Goal: Task Accomplishment & Management: Manage account settings

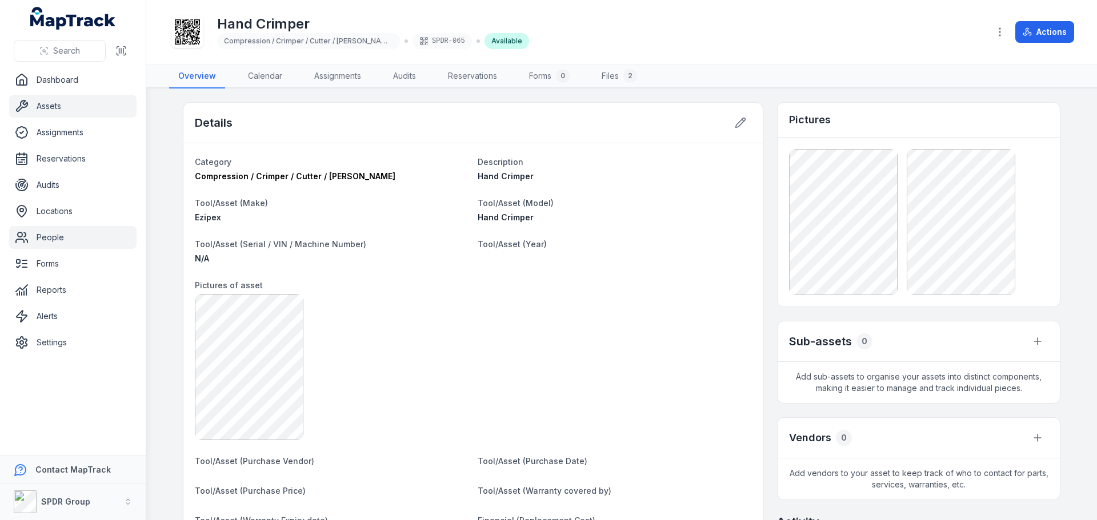
click at [52, 234] on link "People" at bounding box center [72, 237] width 127 height 23
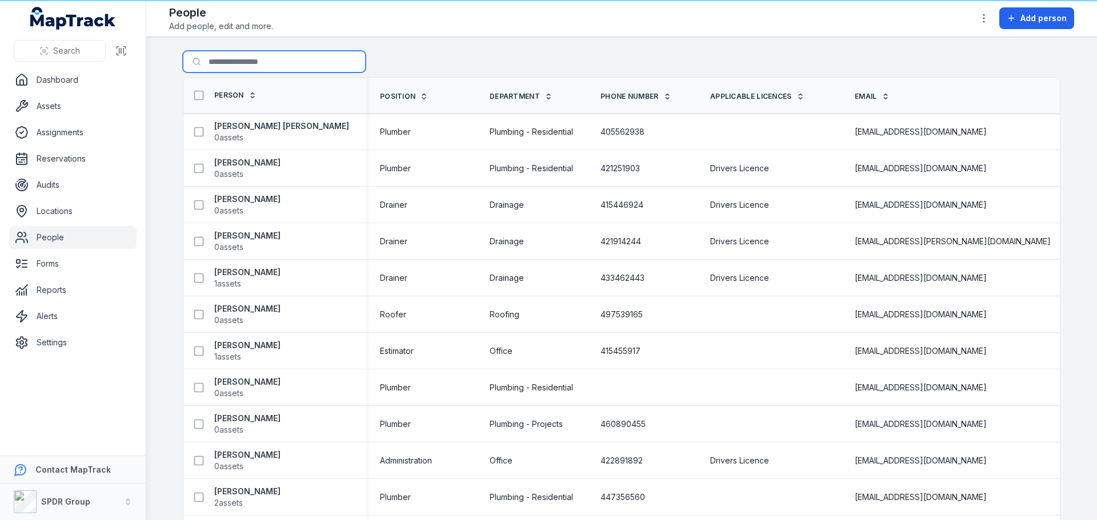
click at [238, 56] on input "Search for people" at bounding box center [274, 62] width 183 height 22
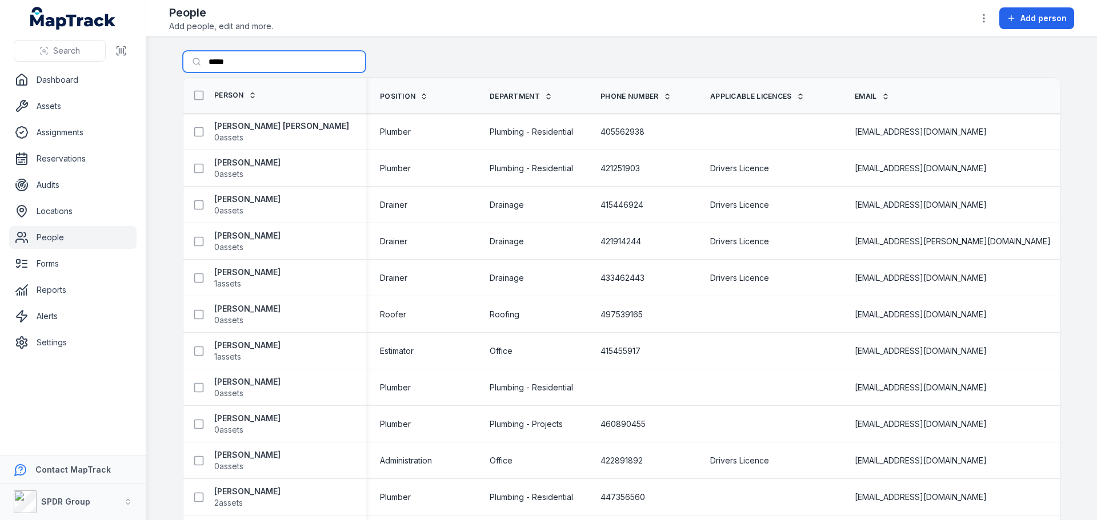
type input "*****"
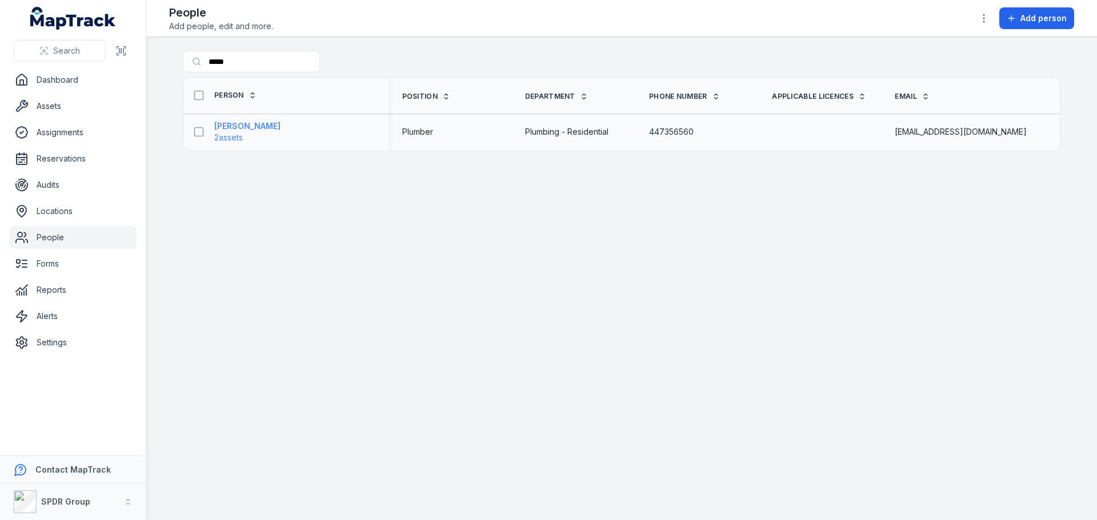
click at [249, 122] on strong "[PERSON_NAME]" at bounding box center [247, 126] width 66 height 11
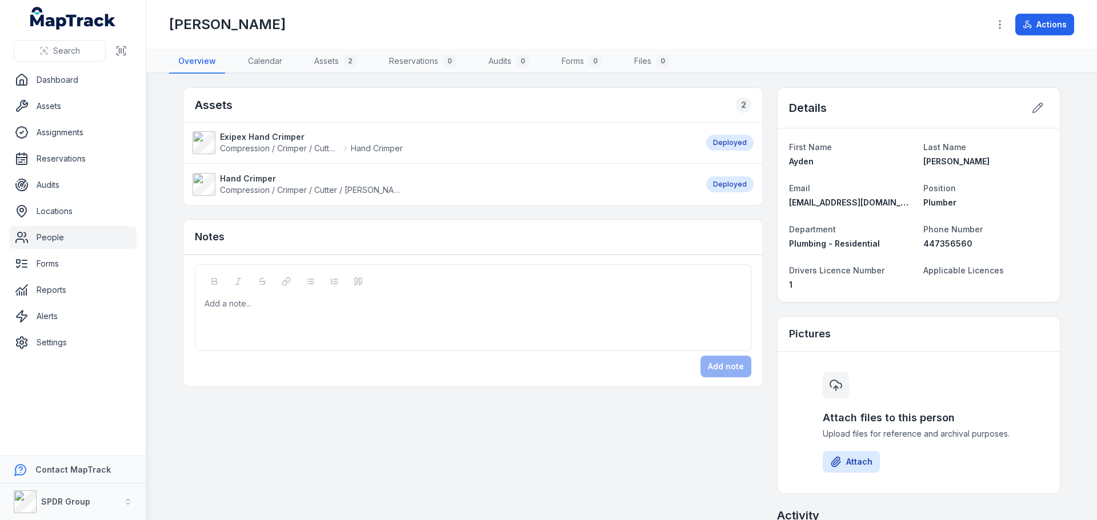
click at [270, 135] on strong "Exipex Hand Crimper" at bounding box center [311, 136] width 183 height 11
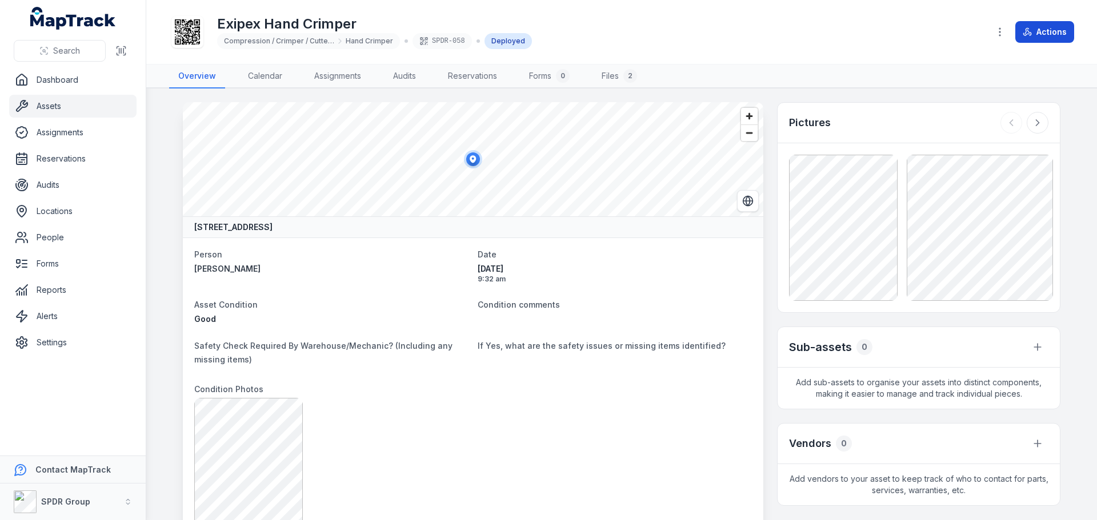
click at [1033, 25] on button "Actions" at bounding box center [1044, 32] width 59 height 22
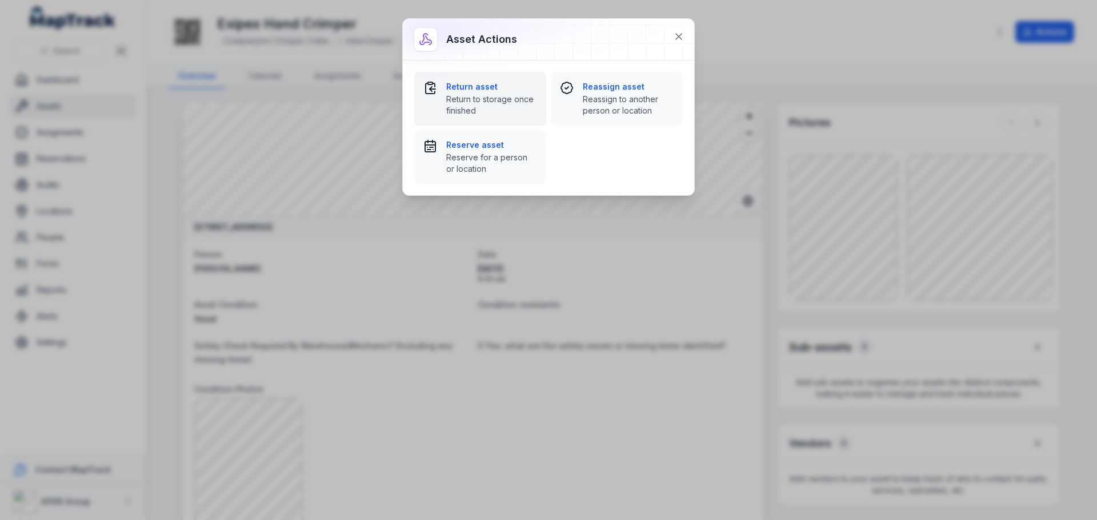
click at [474, 89] on strong "Return asset" at bounding box center [491, 86] width 91 height 11
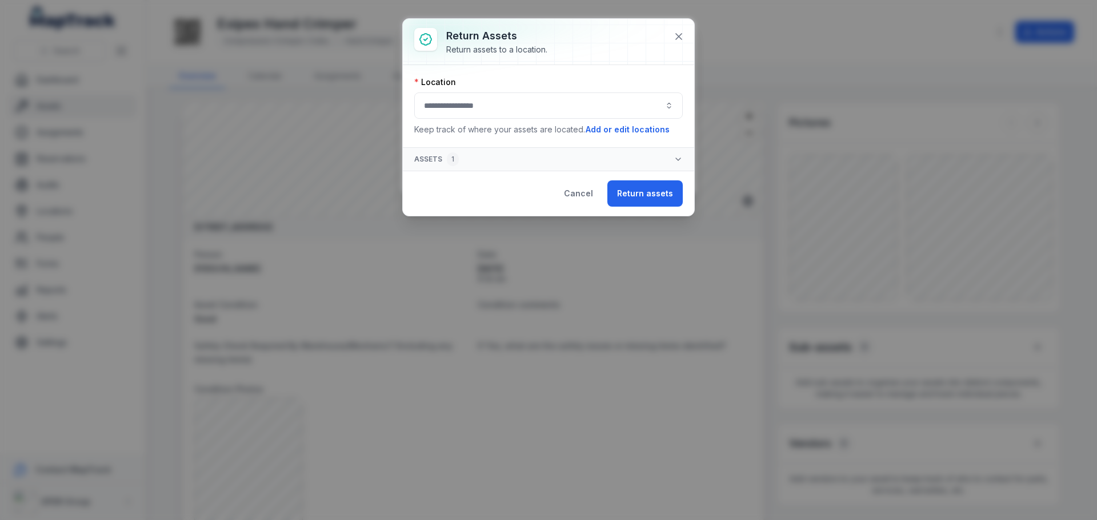
click at [464, 109] on button "button" at bounding box center [548, 106] width 269 height 26
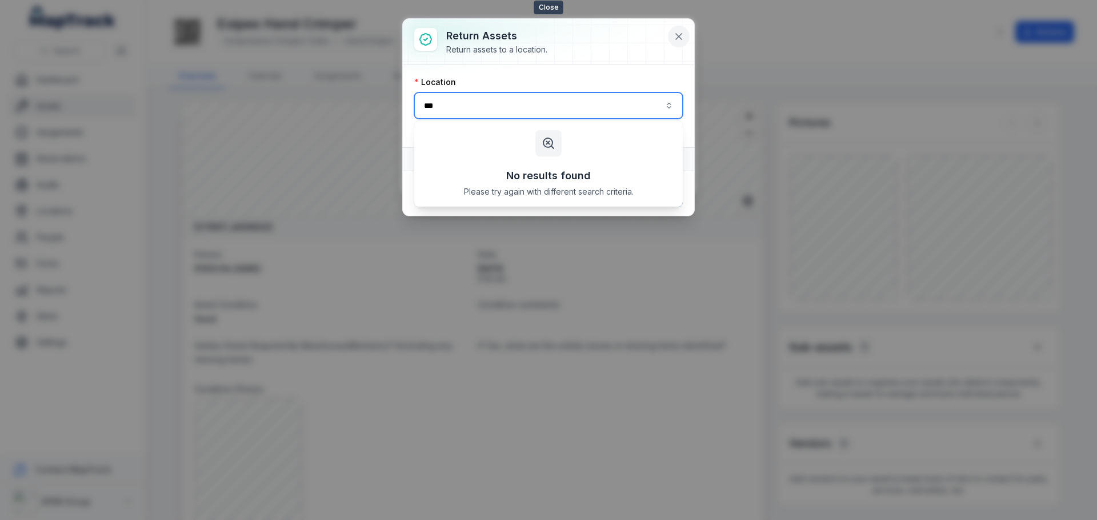
type input "***"
click at [680, 33] on icon at bounding box center [678, 36] width 11 height 11
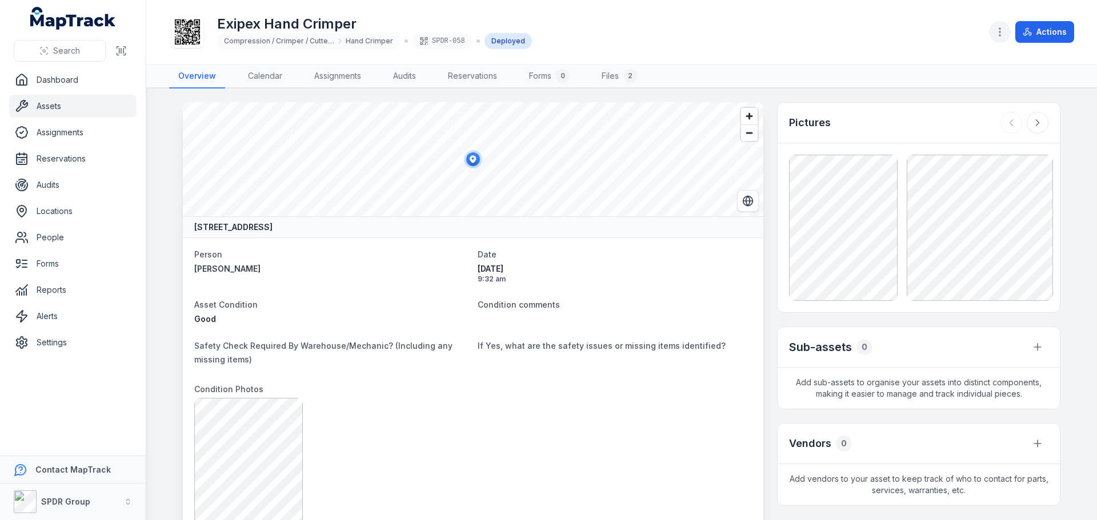
click at [996, 33] on icon "button" at bounding box center [999, 31] width 11 height 11
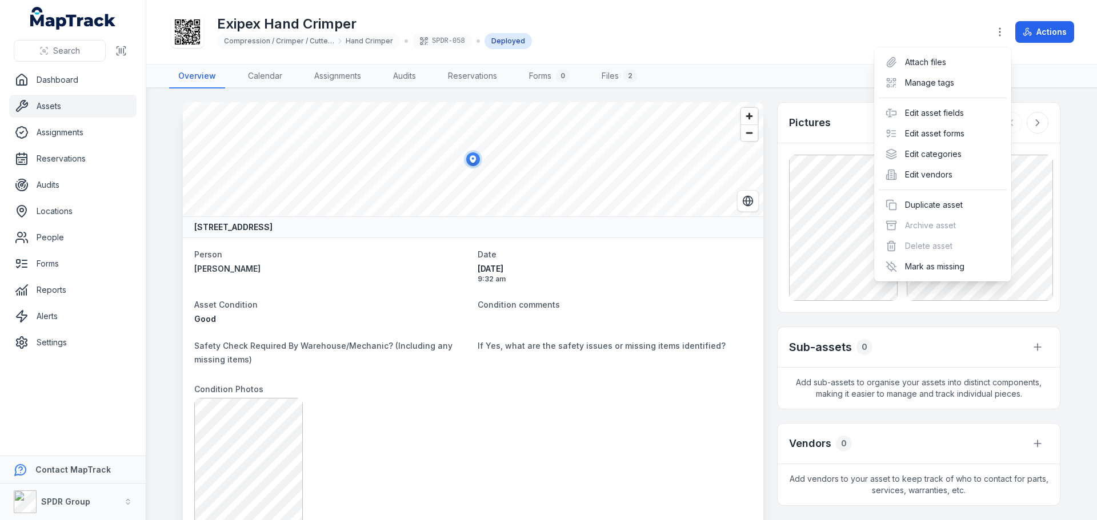
click at [1033, 35] on div "Actions" at bounding box center [1031, 32] width 85 height 22
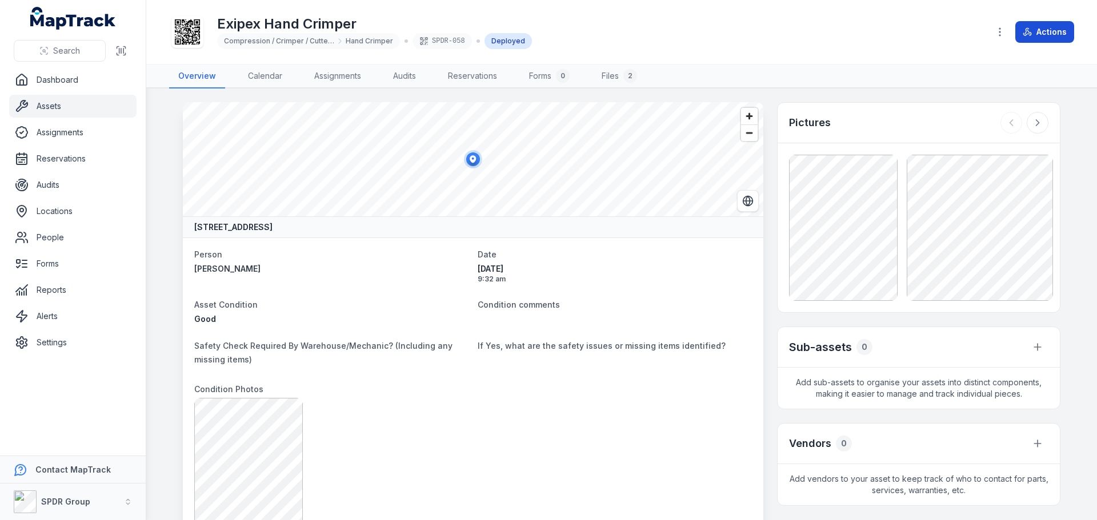
click at [1037, 30] on button "Actions" at bounding box center [1044, 32] width 59 height 22
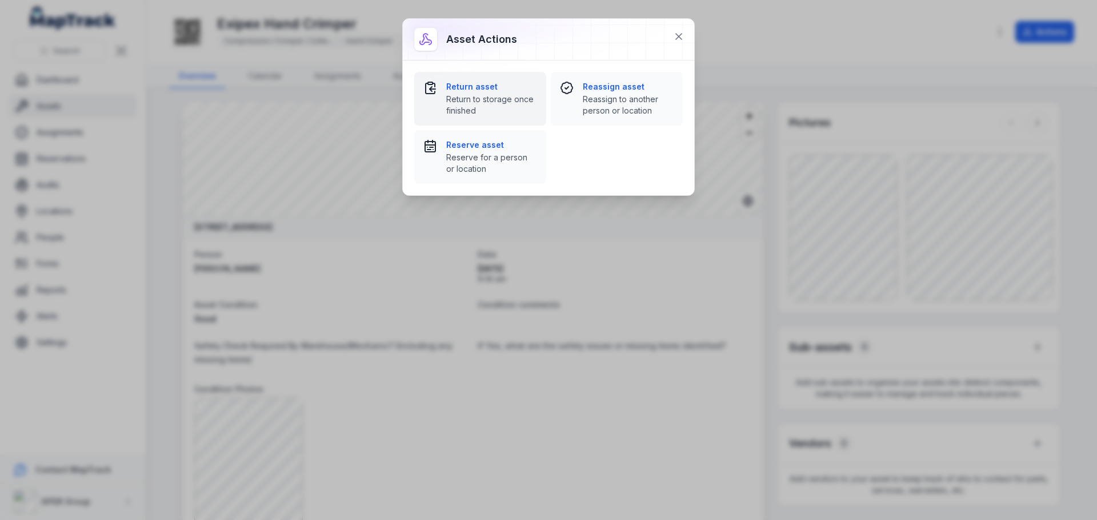
click at [480, 93] on div "Return asset Return to storage once finished" at bounding box center [491, 98] width 91 height 35
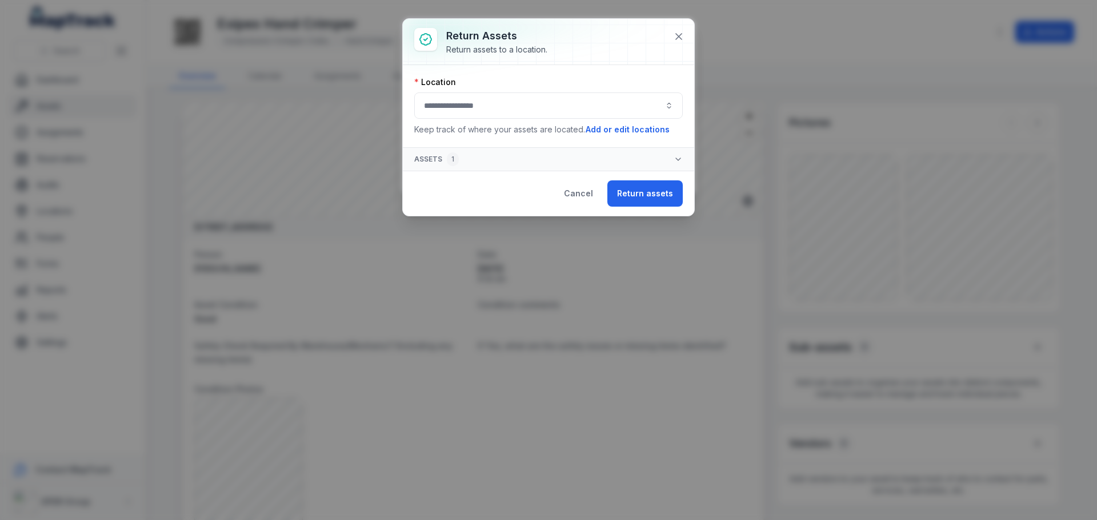
click at [480, 93] on button "button" at bounding box center [548, 106] width 269 height 26
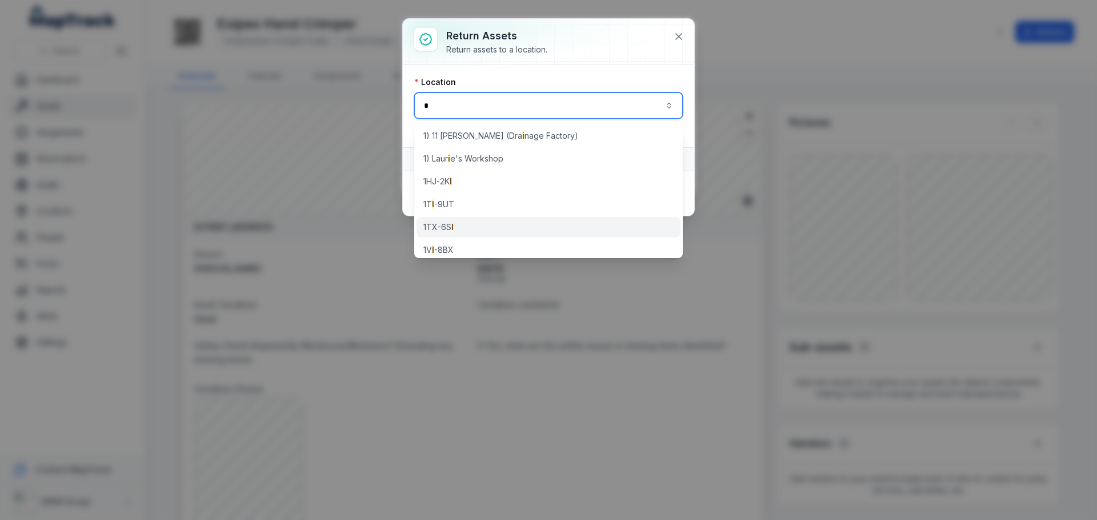
type input "*"
click at [475, 228] on div "1TX-6S I" at bounding box center [549, 227] width 264 height 21
type input "*******"
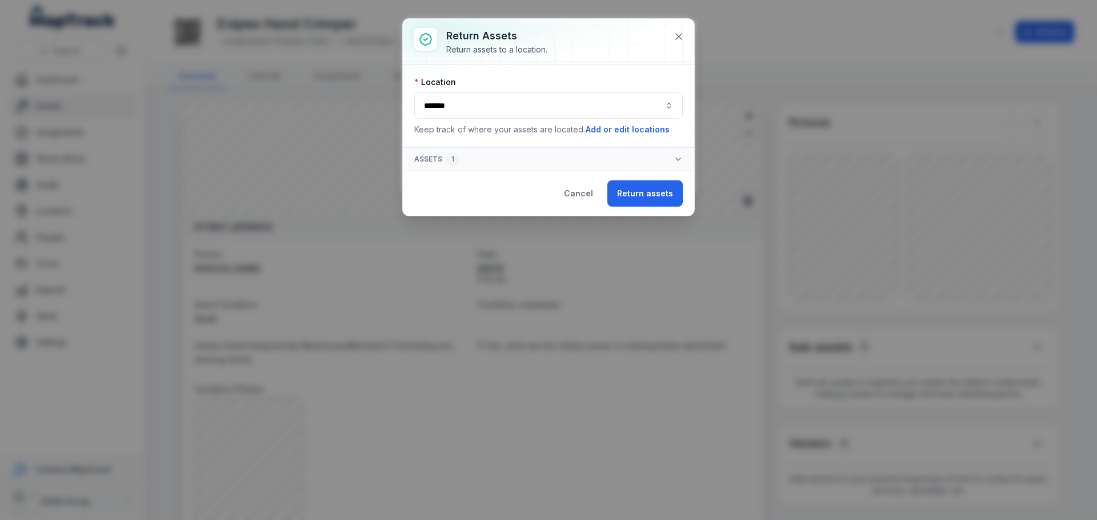
click at [656, 194] on button "Return assets" at bounding box center [644, 194] width 75 height 26
